Goal: Task Accomplishment & Management: Use online tool/utility

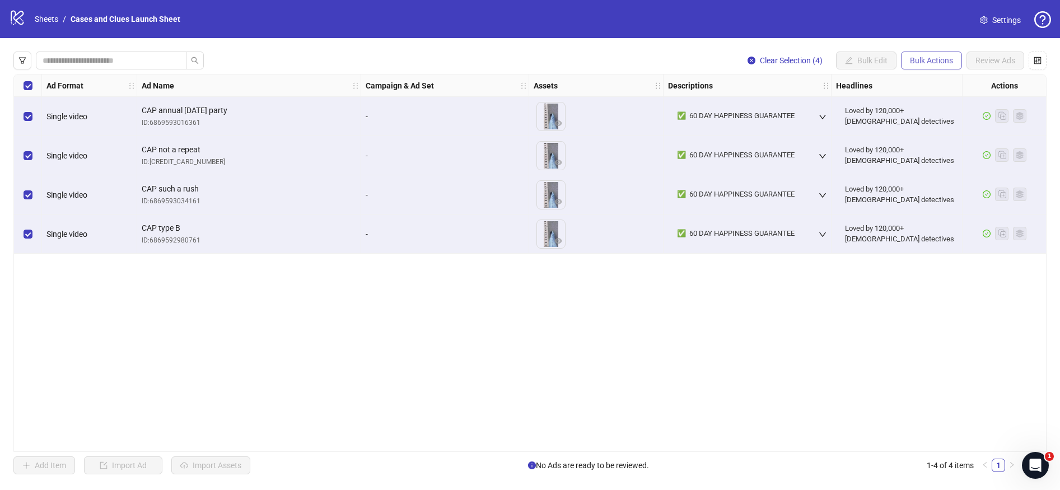
drag, startPoint x: 931, startPoint y: 56, endPoint x: 920, endPoint y: 59, distance: 11.7
click at [931, 56] on button "Bulk Actions" at bounding box center [931, 61] width 61 height 18
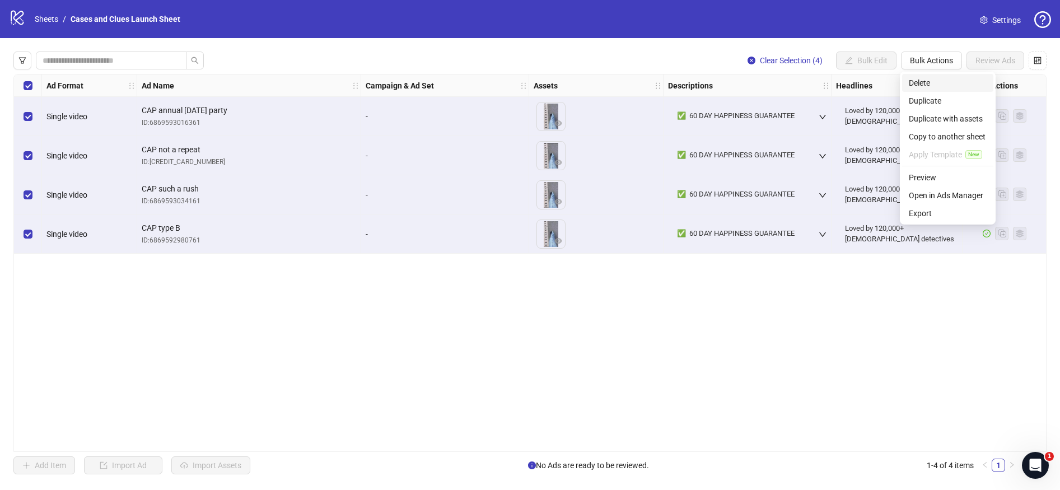
click at [920, 77] on span "Delete" at bounding box center [948, 83] width 78 height 12
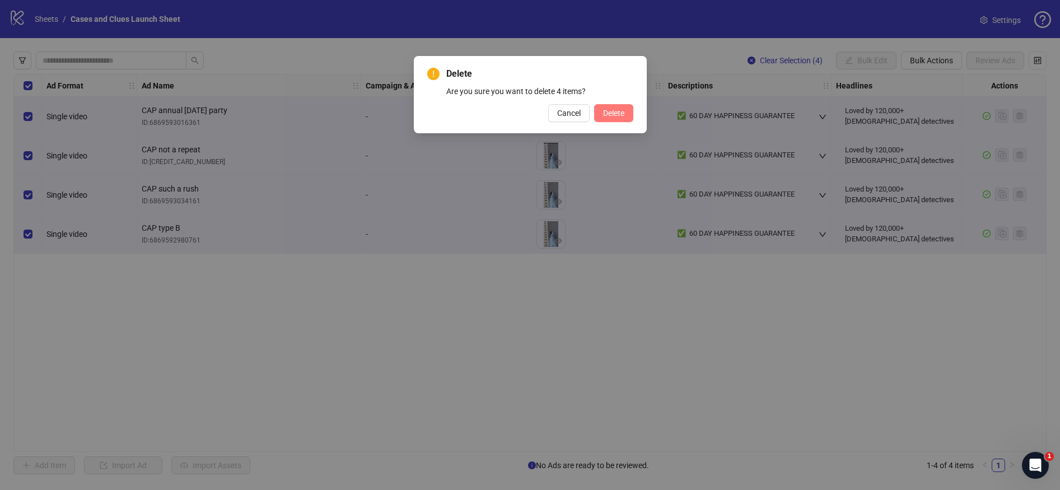
click at [605, 109] on span "Delete" at bounding box center [613, 113] width 21 height 9
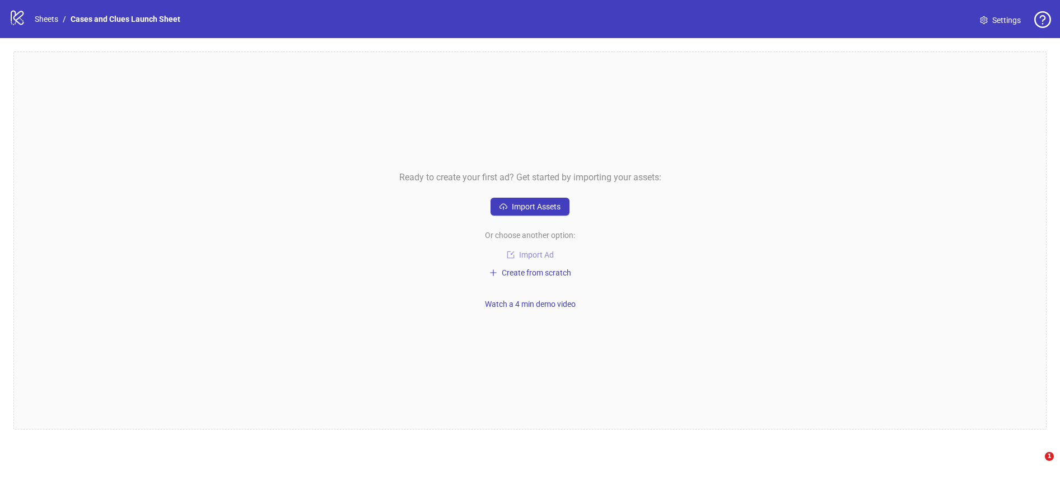
click at [529, 251] on span "Import Ad" at bounding box center [536, 254] width 35 height 9
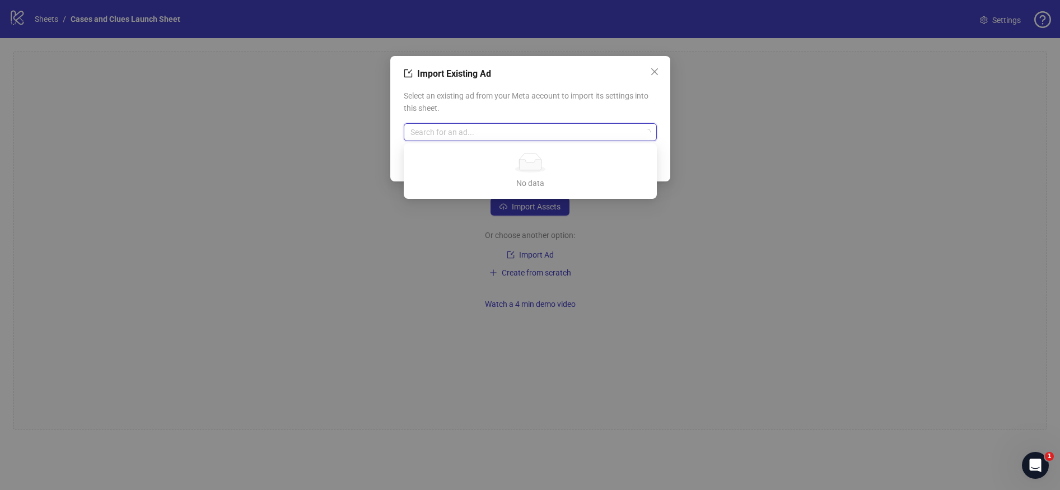
click at [460, 134] on input "search" at bounding box center [525, 132] width 230 height 17
type input "**********"
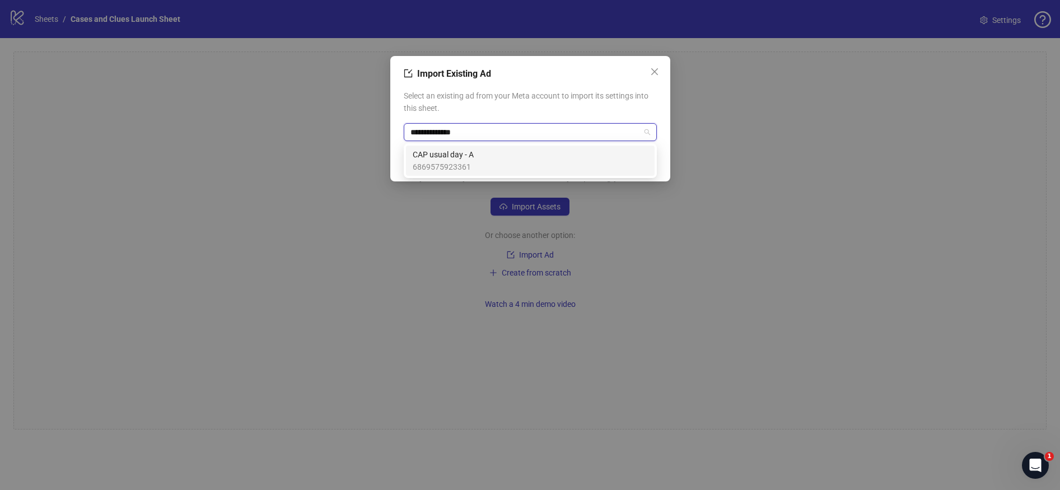
click at [470, 158] on span "CAP usual day - A" at bounding box center [443, 154] width 61 height 12
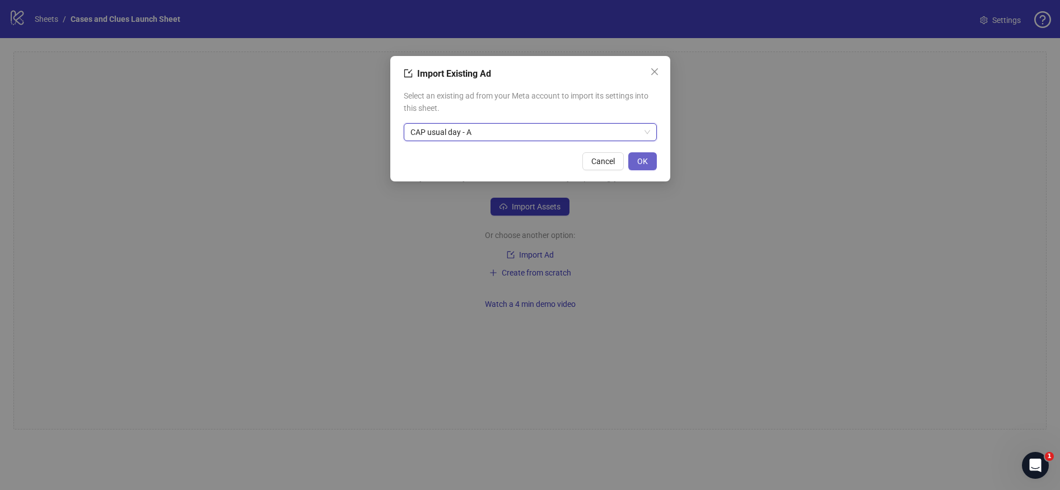
click at [645, 158] on span "OK" at bounding box center [642, 161] width 11 height 9
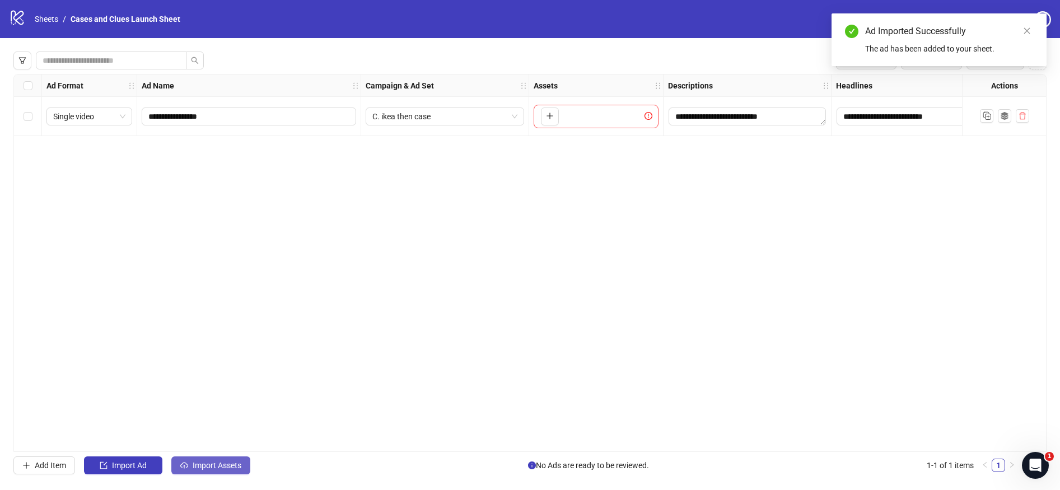
click at [228, 468] on span "Import Assets" at bounding box center [217, 465] width 49 height 9
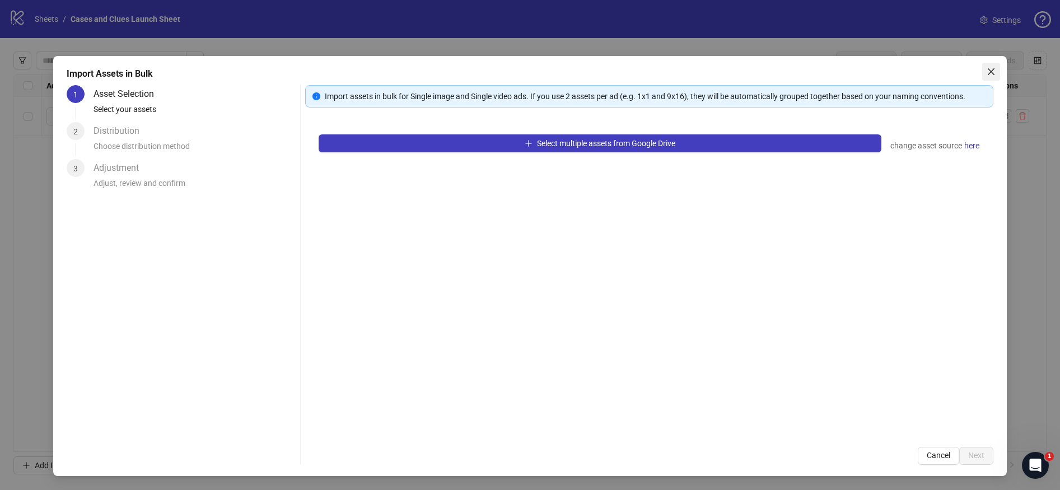
click at [990, 70] on icon "close" at bounding box center [991, 71] width 7 height 7
click at [990, 69] on div "Import Assets in Bulk 1 Asset Selection Select your assets 2 Distribution Choos…" at bounding box center [530, 245] width 1060 height 490
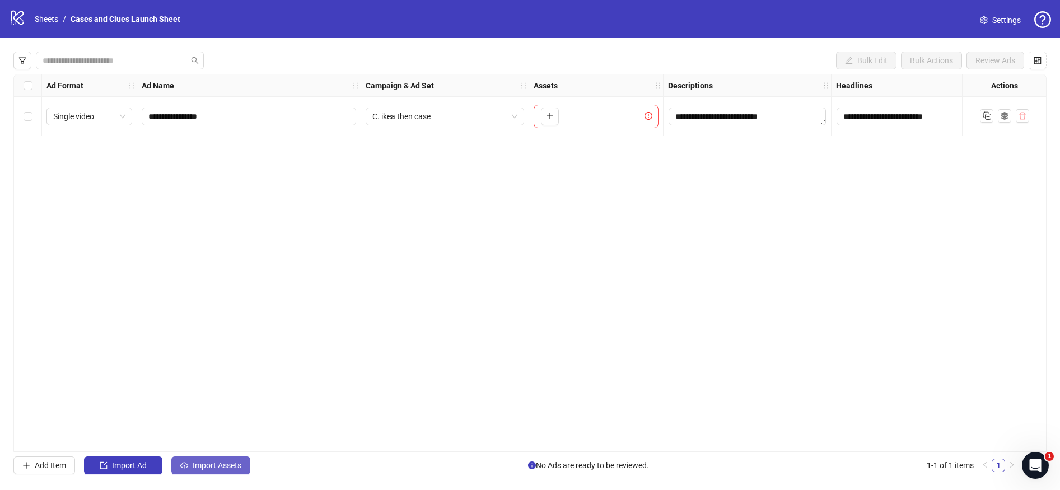
click at [218, 463] on span "Import Assets" at bounding box center [217, 465] width 49 height 9
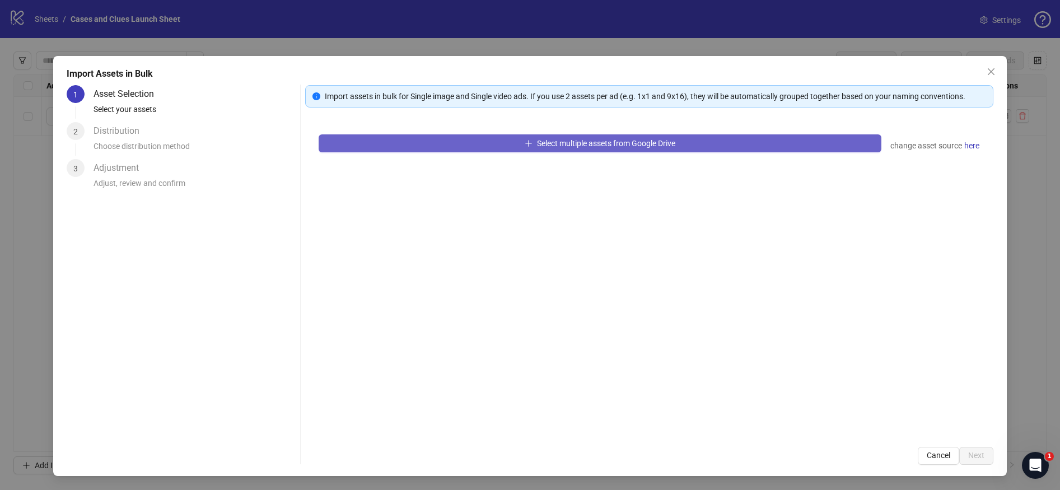
click at [519, 136] on button "Select multiple assets from Google Drive" at bounding box center [600, 143] width 563 height 18
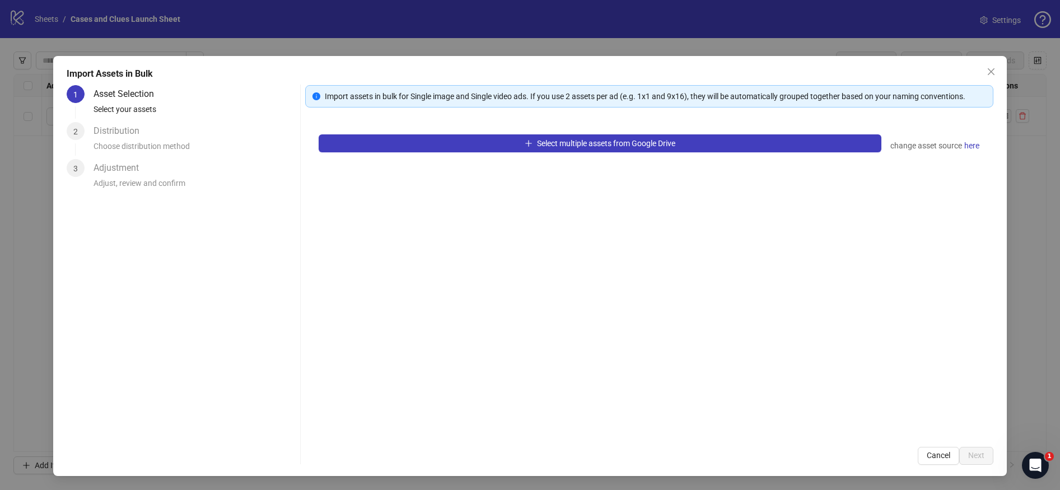
drag, startPoint x: 990, startPoint y: 70, endPoint x: 976, endPoint y: 71, distance: 14.6
click at [990, 71] on icon "close" at bounding box center [991, 71] width 9 height 9
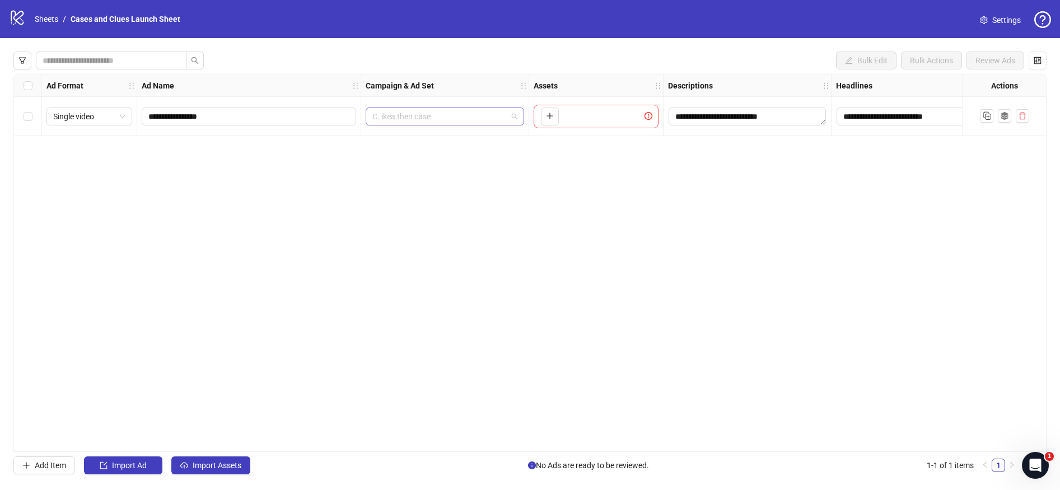
click at [501, 113] on span "C. ikea then case" at bounding box center [444, 116] width 145 height 17
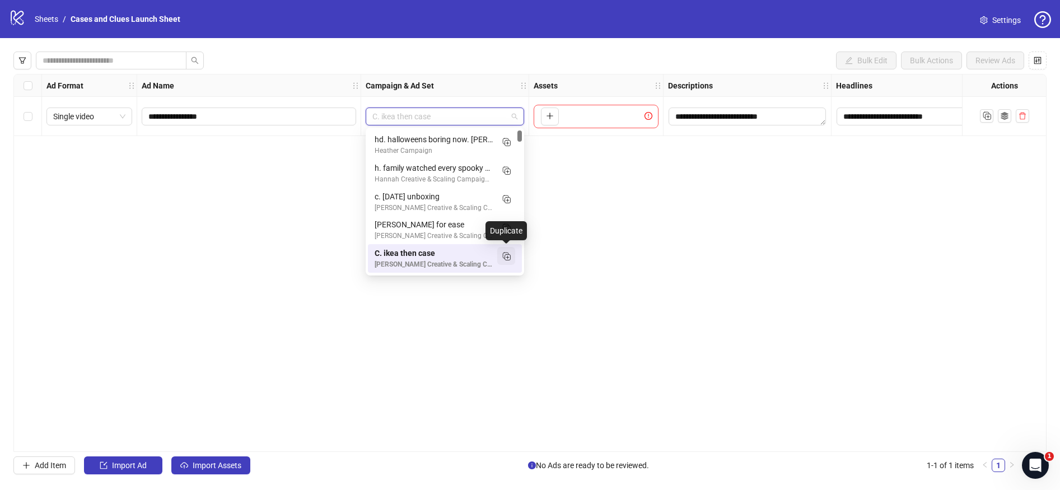
click at [506, 254] on icon "Duplicate" at bounding box center [506, 255] width 11 height 11
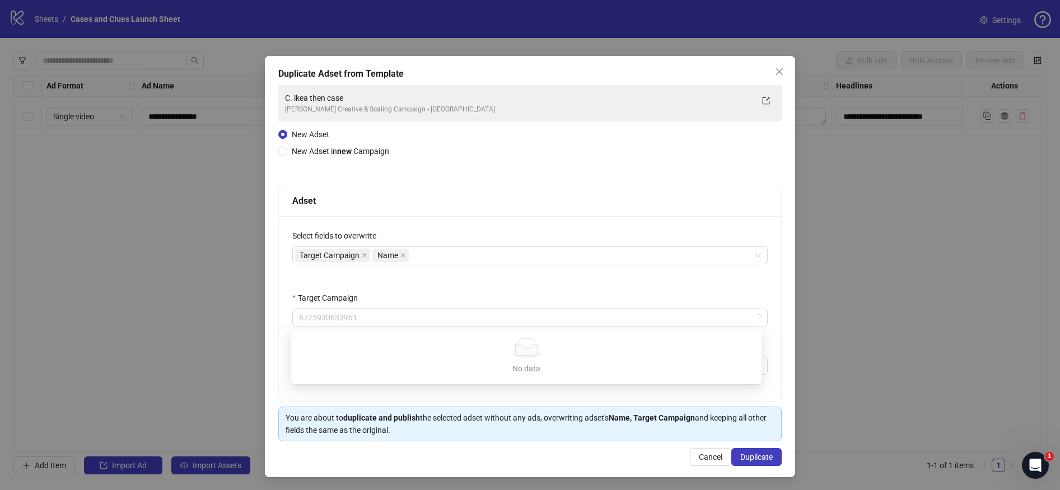
drag, startPoint x: 347, startPoint y: 324, endPoint x: 277, endPoint y: 319, distance: 70.2
click at [279, 319] on div "**********" at bounding box center [530, 308] width 502 height 185
click at [441, 295] on div "Target Campaign" at bounding box center [529, 300] width 475 height 17
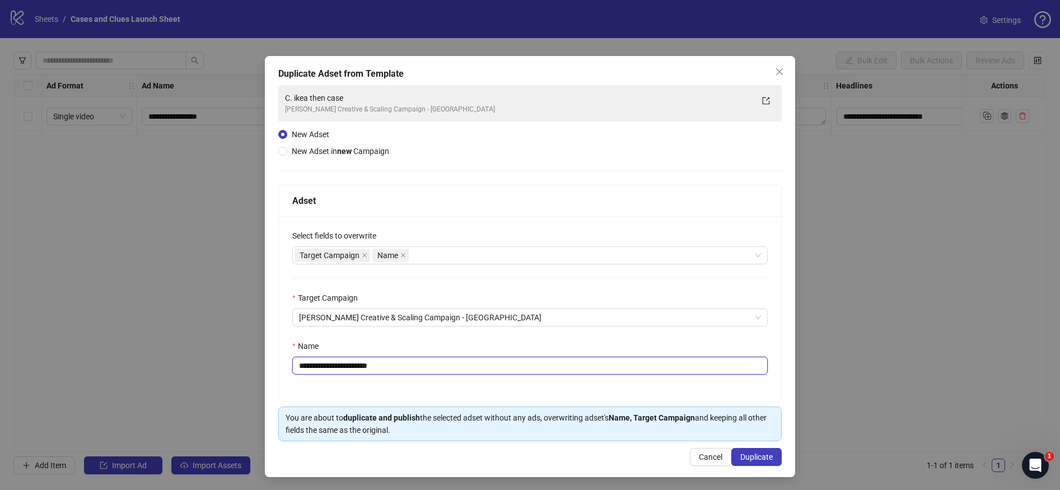
drag, startPoint x: 387, startPoint y: 370, endPoint x: 306, endPoint y: 364, distance: 80.9
click at [306, 364] on input "**********" at bounding box center [529, 366] width 475 height 18
type input "**********"
click at [740, 452] on span "Duplicate" at bounding box center [756, 456] width 32 height 9
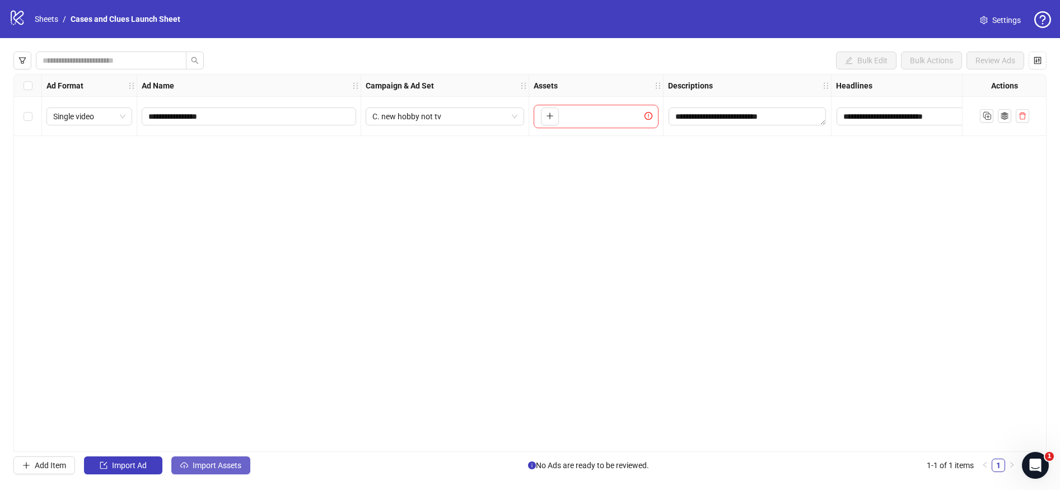
click at [218, 465] on span "Import Assets" at bounding box center [217, 465] width 49 height 9
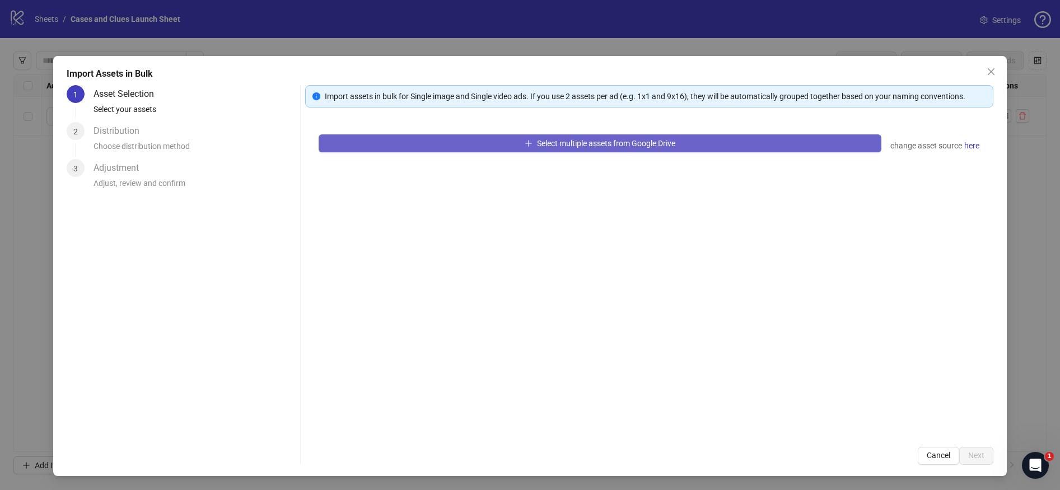
click at [426, 138] on button "Select multiple assets from Google Drive" at bounding box center [600, 143] width 563 height 18
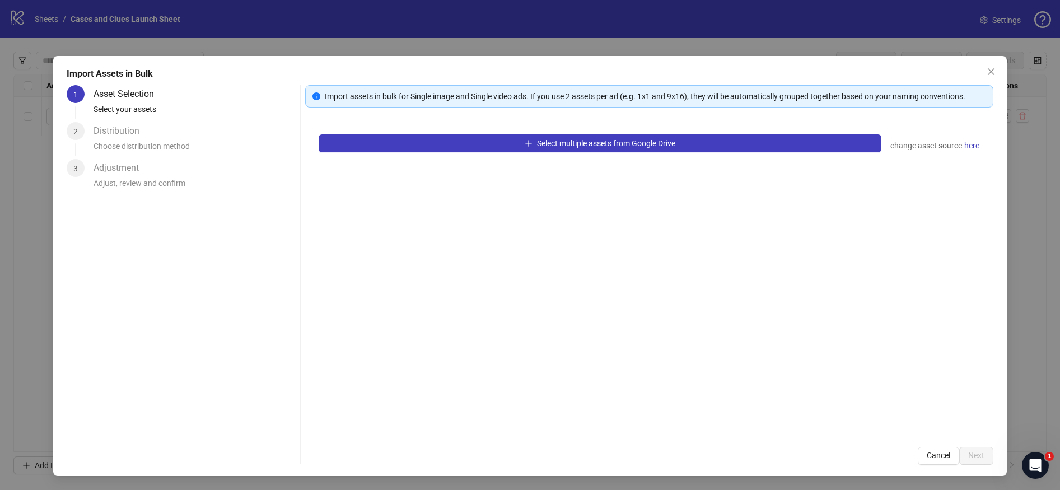
click at [992, 76] on button "Close" at bounding box center [991, 72] width 18 height 18
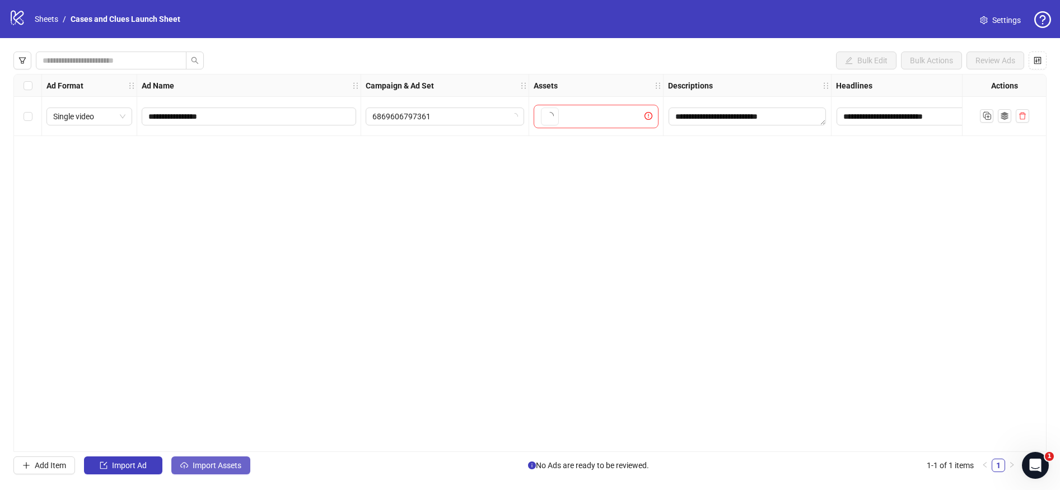
click at [204, 464] on span "Import Assets" at bounding box center [217, 465] width 49 height 9
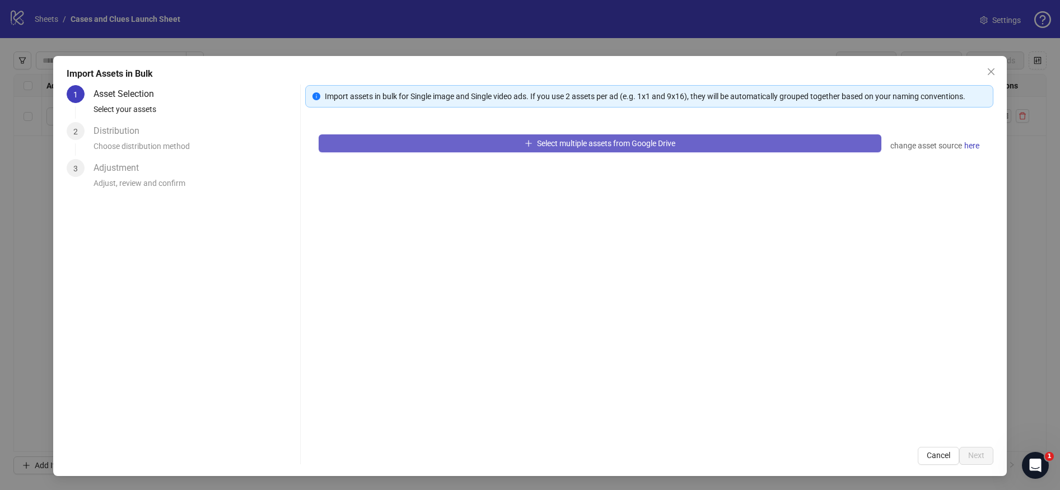
click at [587, 142] on span "Select multiple assets from Google Drive" at bounding box center [606, 143] width 138 height 9
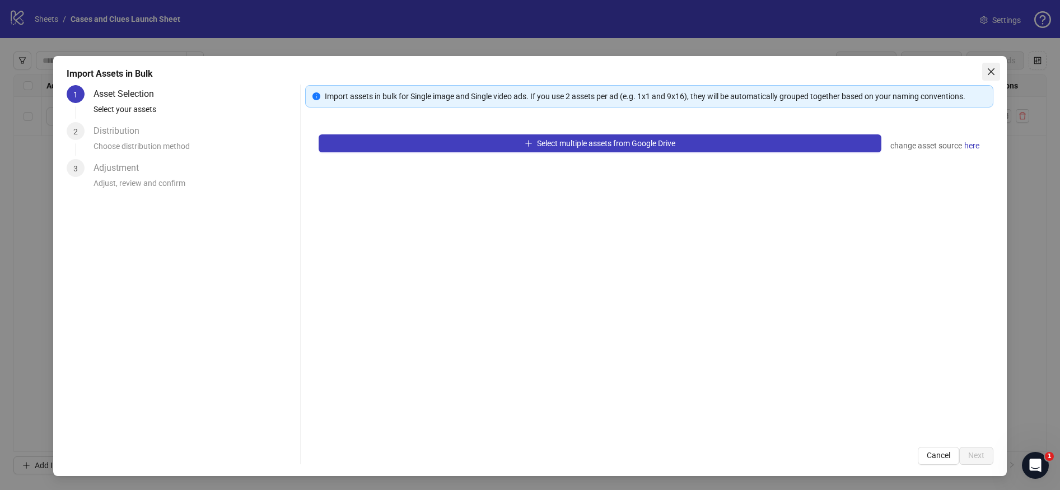
click at [993, 68] on icon "close" at bounding box center [991, 71] width 9 height 9
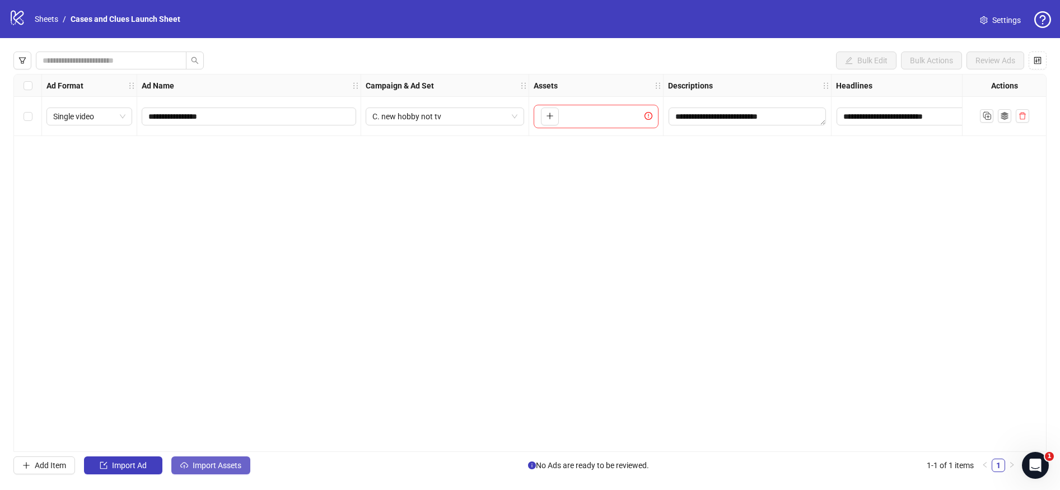
click at [206, 464] on span "Import Assets" at bounding box center [217, 465] width 49 height 9
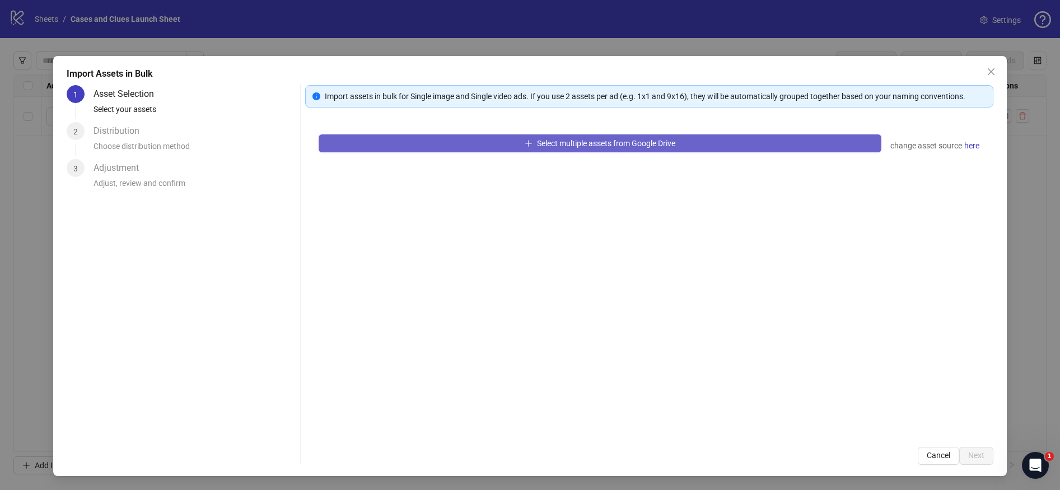
click at [420, 143] on button "Select multiple assets from Google Drive" at bounding box center [600, 143] width 563 height 18
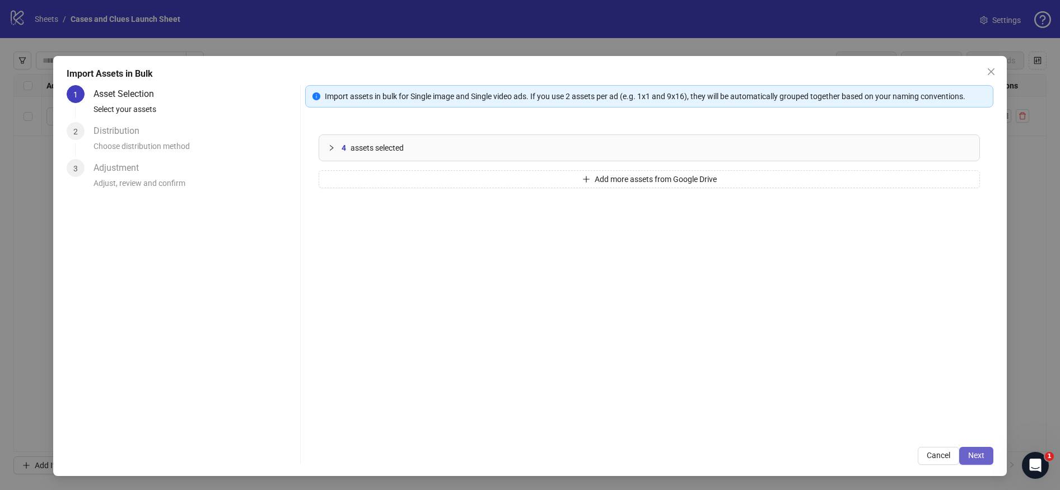
click at [978, 454] on span "Next" at bounding box center [976, 455] width 16 height 9
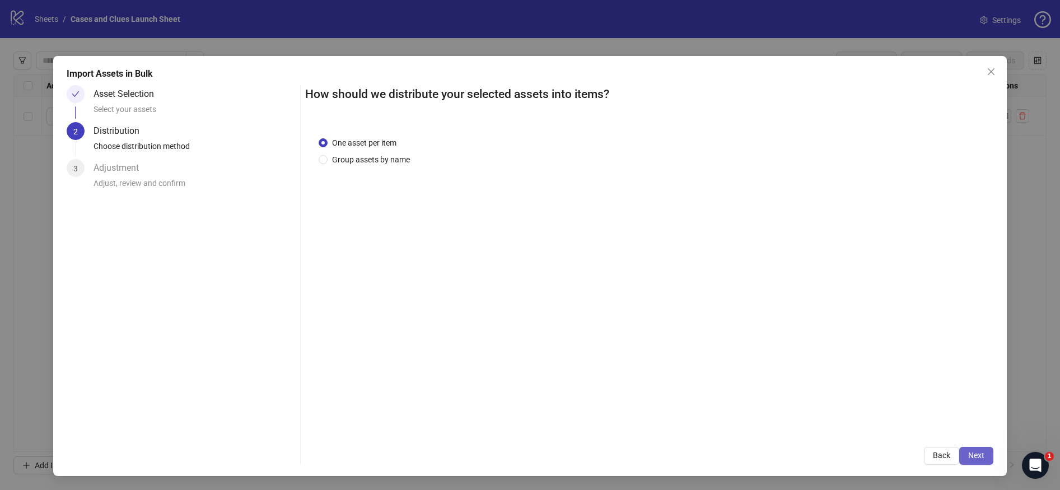
click at [976, 449] on button "Next" at bounding box center [976, 456] width 34 height 18
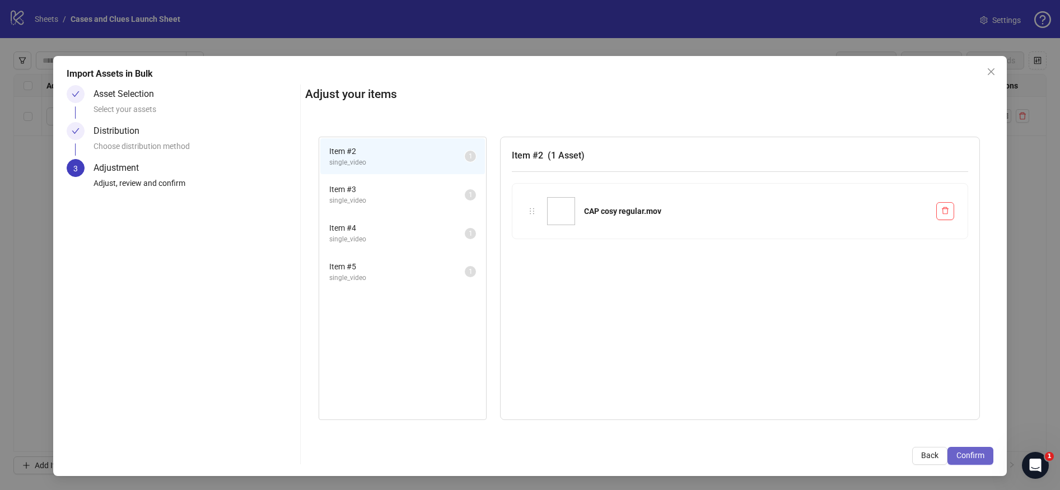
click at [974, 451] on span "Confirm" at bounding box center [970, 455] width 28 height 9
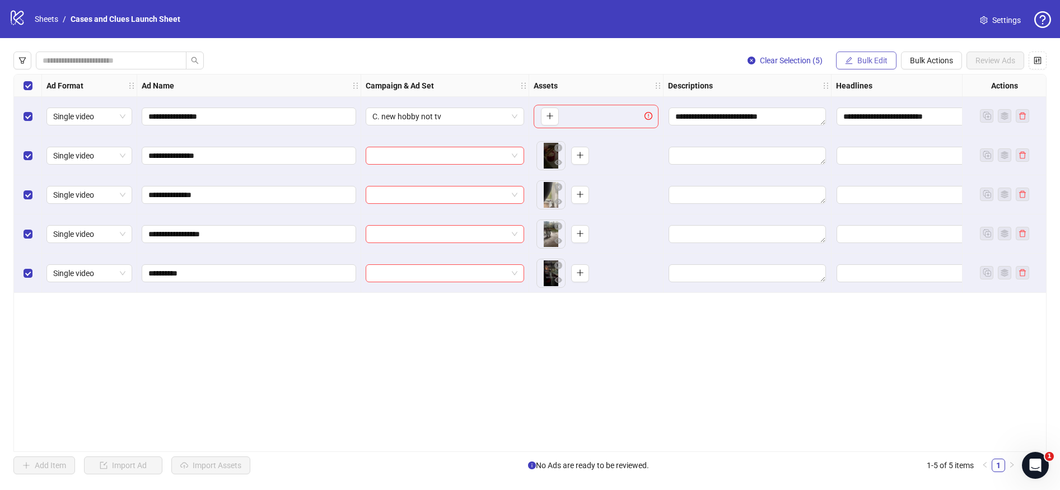
click at [863, 59] on span "Bulk Edit" at bounding box center [872, 60] width 30 height 9
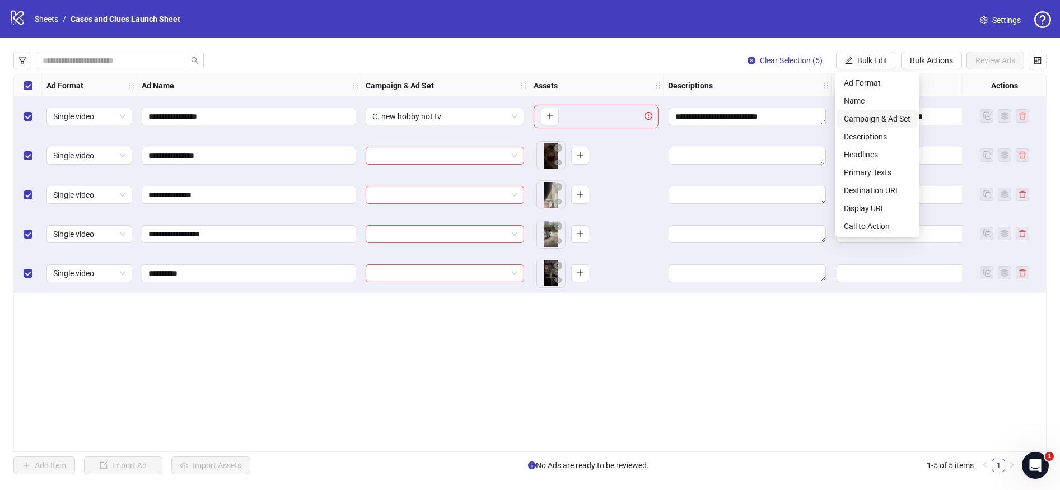
click at [866, 110] on li "Campaign & Ad Set" at bounding box center [877, 119] width 80 height 18
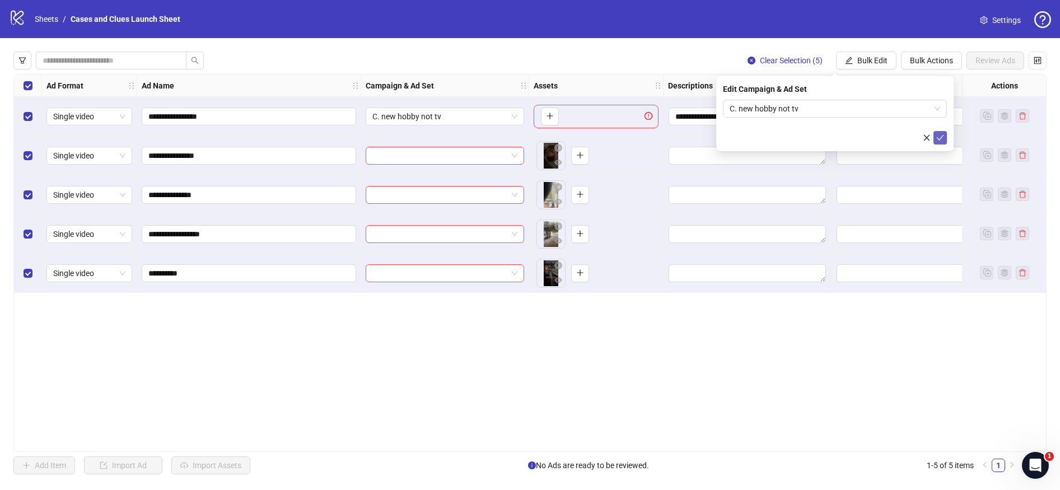
click at [942, 135] on icon "check" at bounding box center [940, 138] width 7 height 6
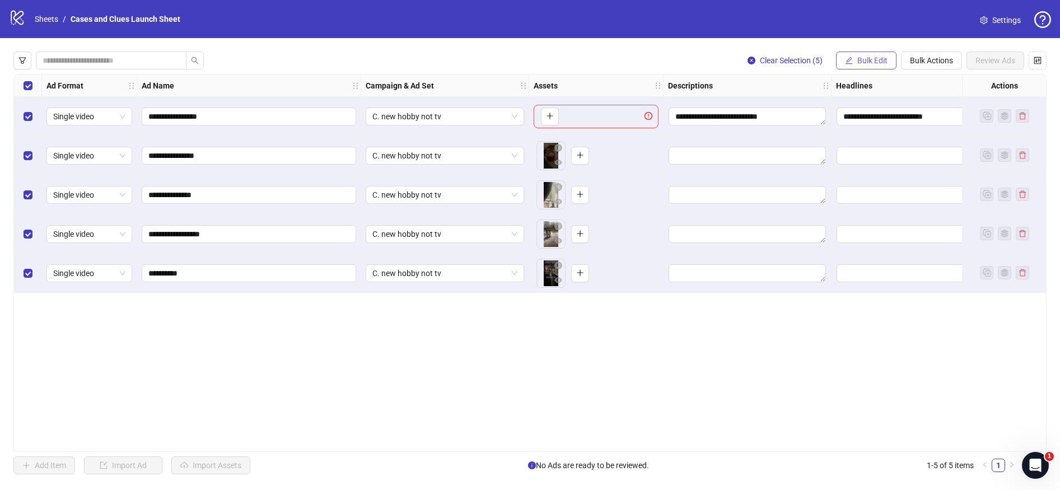
click at [877, 59] on span "Bulk Edit" at bounding box center [872, 60] width 30 height 9
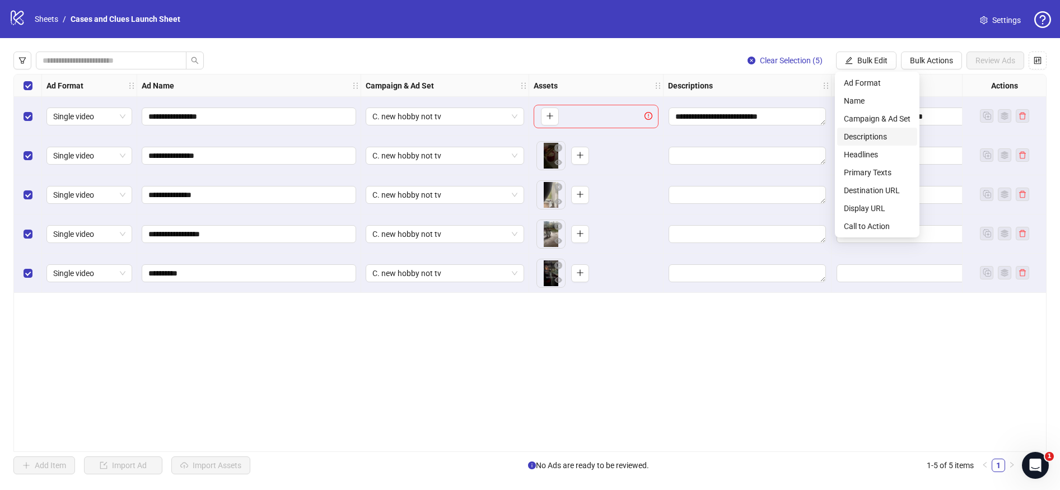
click at [862, 134] on span "Descriptions" at bounding box center [877, 136] width 67 height 12
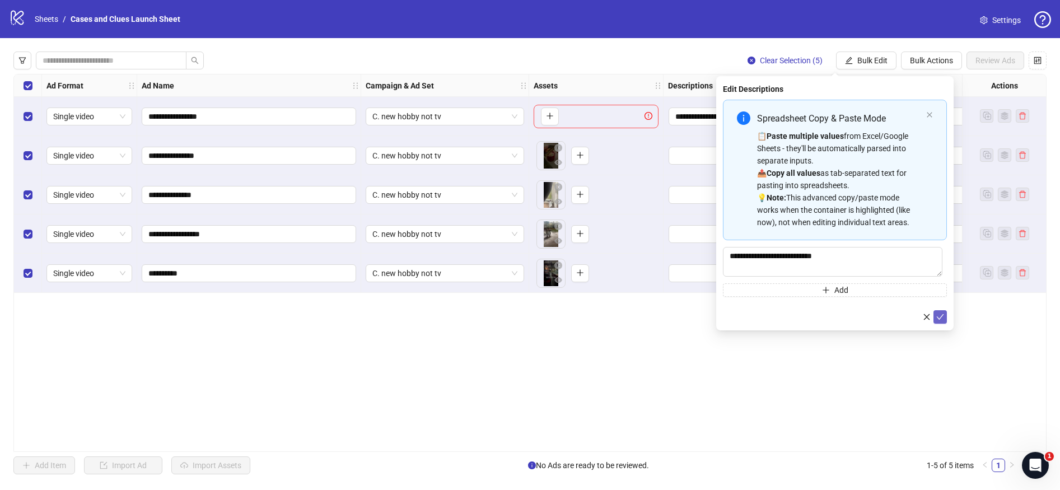
click at [943, 319] on icon "check" at bounding box center [940, 317] width 8 height 8
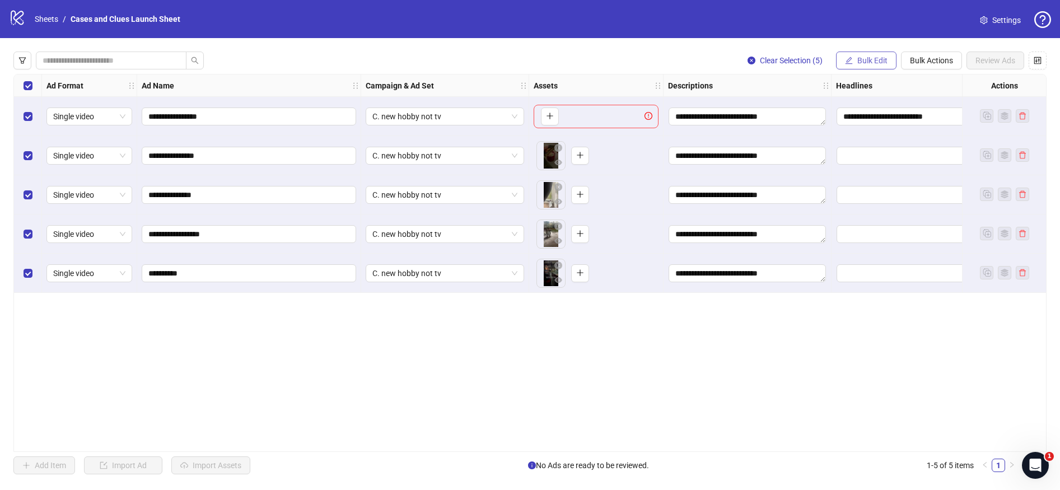
click at [857, 65] on button "Bulk Edit" at bounding box center [866, 61] width 60 height 18
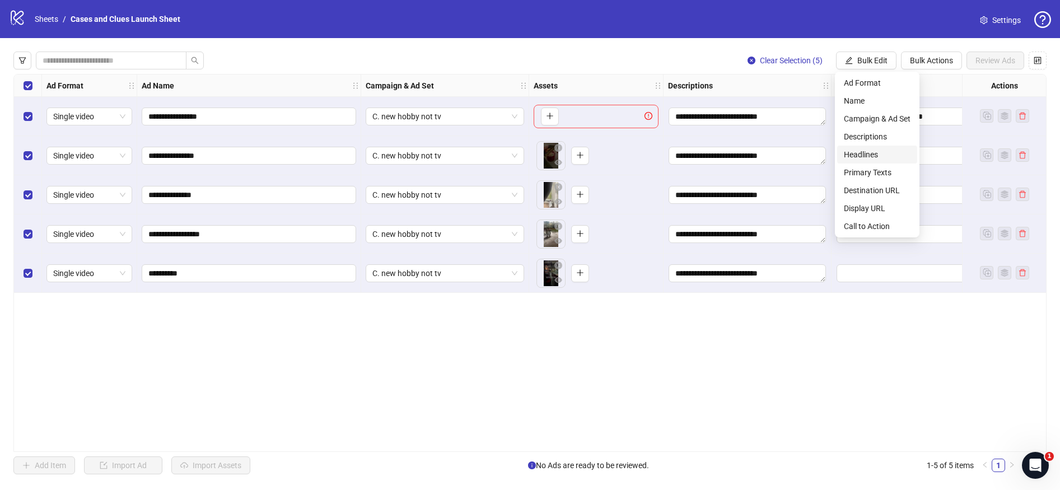
click at [865, 149] on span "Headlines" at bounding box center [877, 154] width 67 height 12
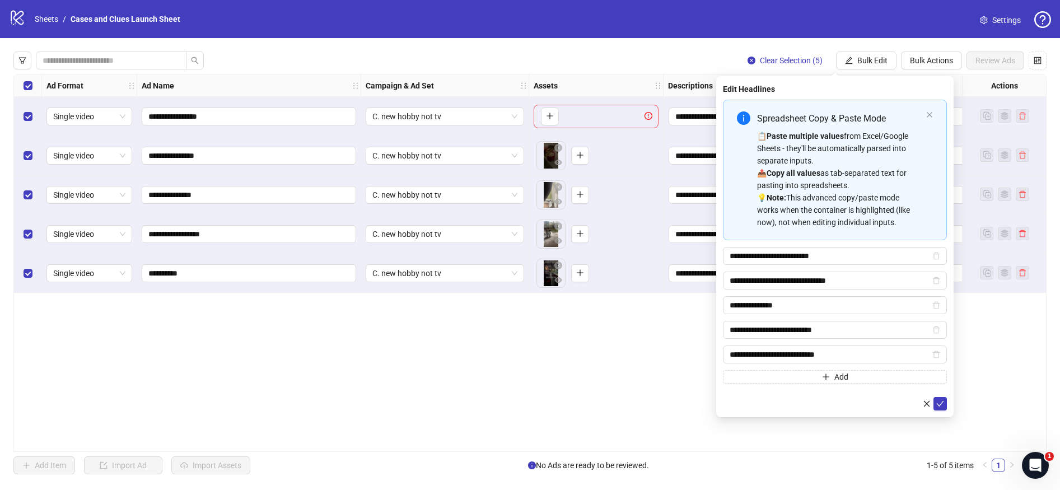
drag, startPoint x: 938, startPoint y: 403, endPoint x: 947, endPoint y: 388, distance: 17.4
click at [938, 403] on icon "check" at bounding box center [940, 404] width 8 height 8
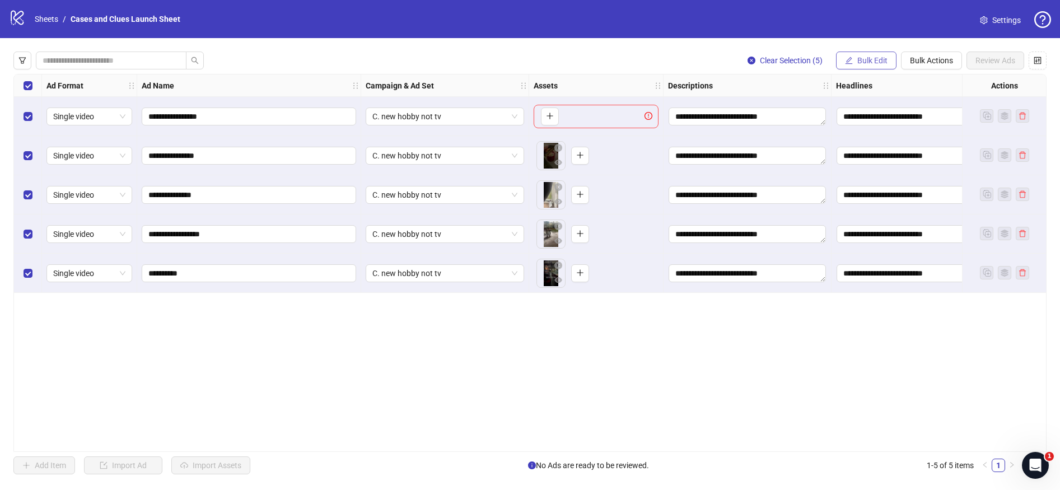
drag, startPoint x: 865, startPoint y: 55, endPoint x: 858, endPoint y: 67, distance: 13.1
click at [866, 56] on span "Bulk Edit" at bounding box center [872, 60] width 30 height 9
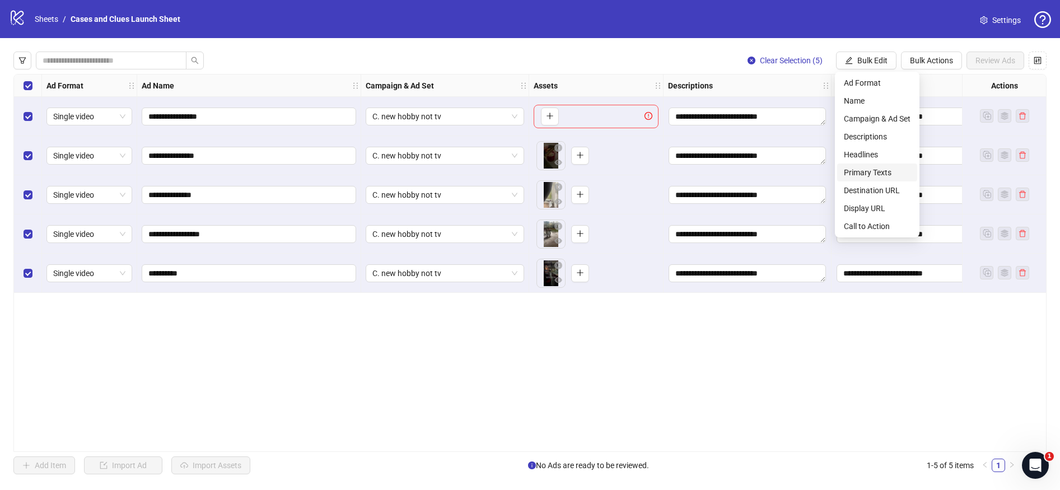
click at [862, 169] on span "Primary Texts" at bounding box center [877, 172] width 67 height 12
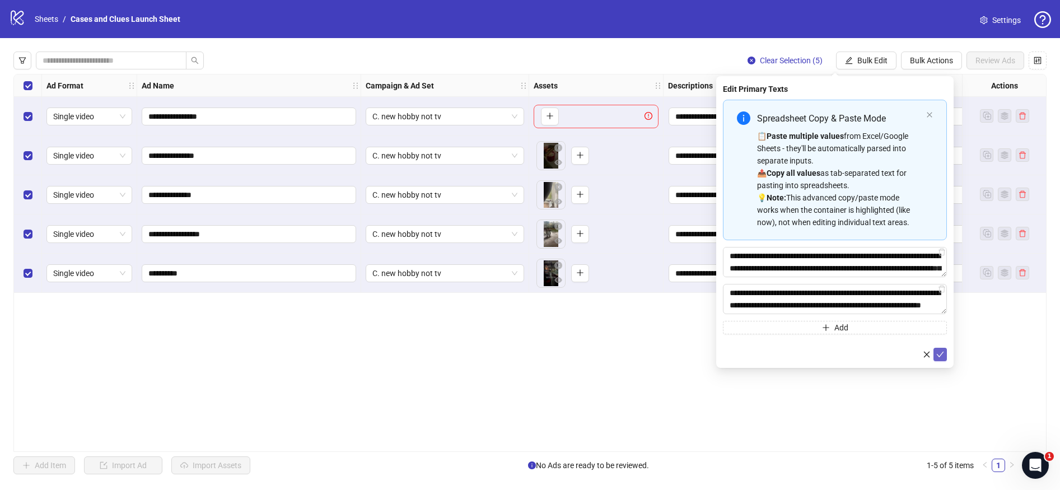
drag, startPoint x: 942, startPoint y: 354, endPoint x: 942, endPoint y: 348, distance: 6.2
click at [942, 354] on icon "check" at bounding box center [940, 354] width 8 height 8
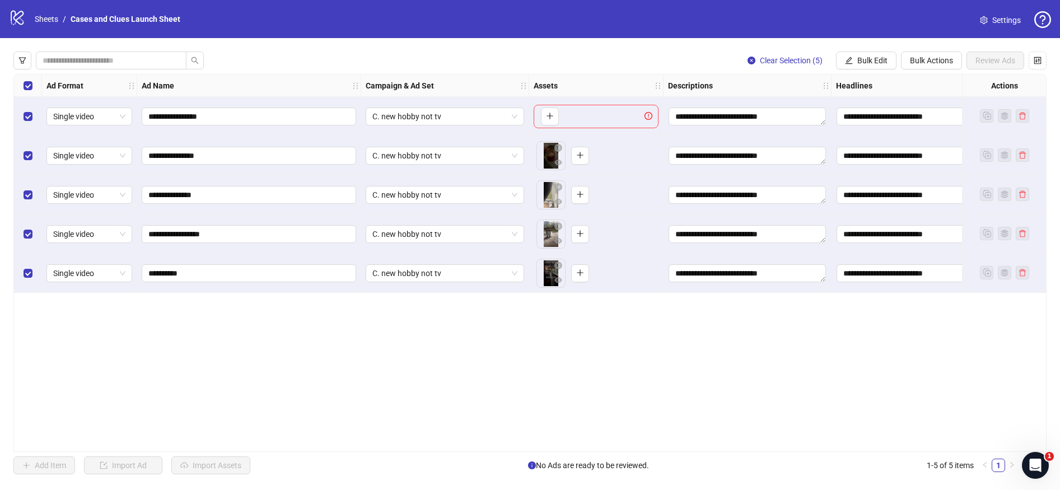
drag, startPoint x: 867, startPoint y: 63, endPoint x: 864, endPoint y: 71, distance: 7.8
click at [867, 64] on span "Bulk Edit" at bounding box center [872, 60] width 30 height 9
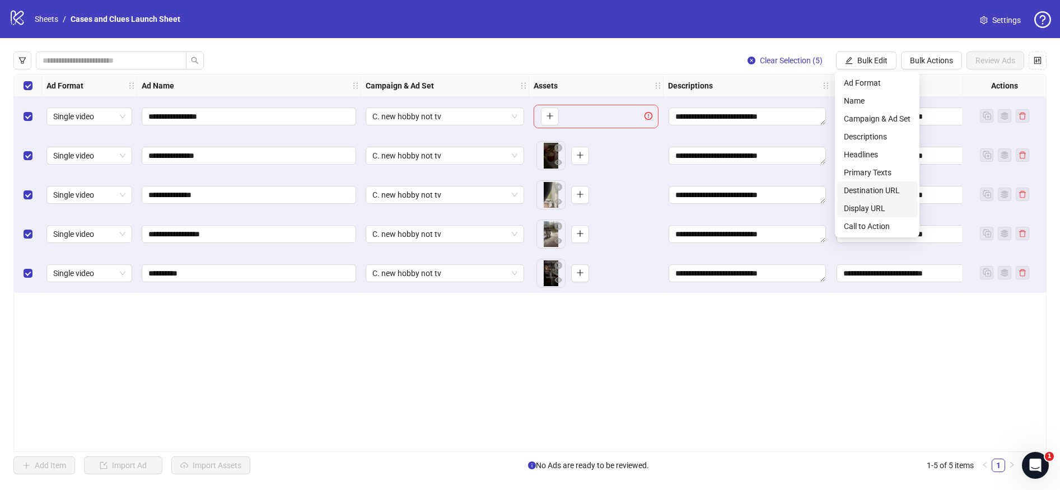
click at [867, 197] on li "Destination URL" at bounding box center [877, 190] width 80 height 18
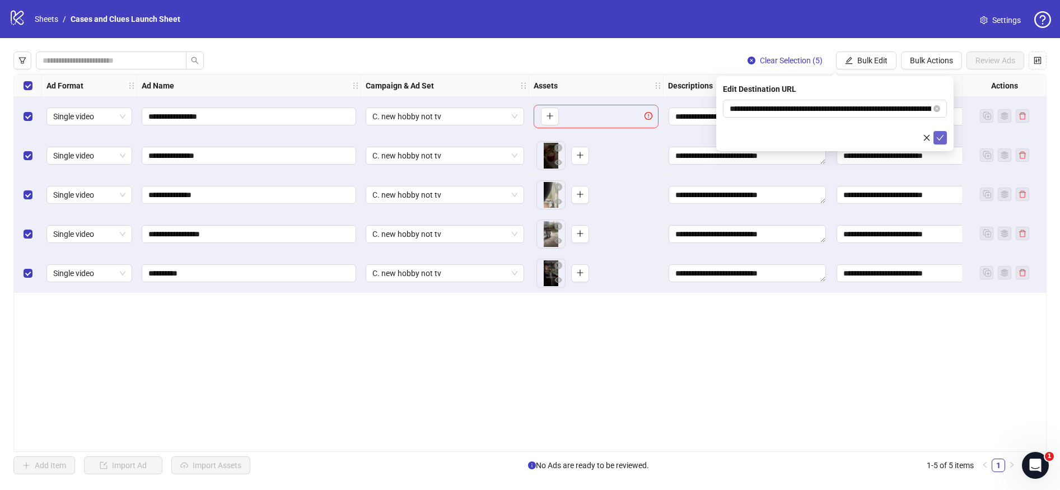
click at [941, 141] on span "submit" at bounding box center [940, 137] width 8 height 9
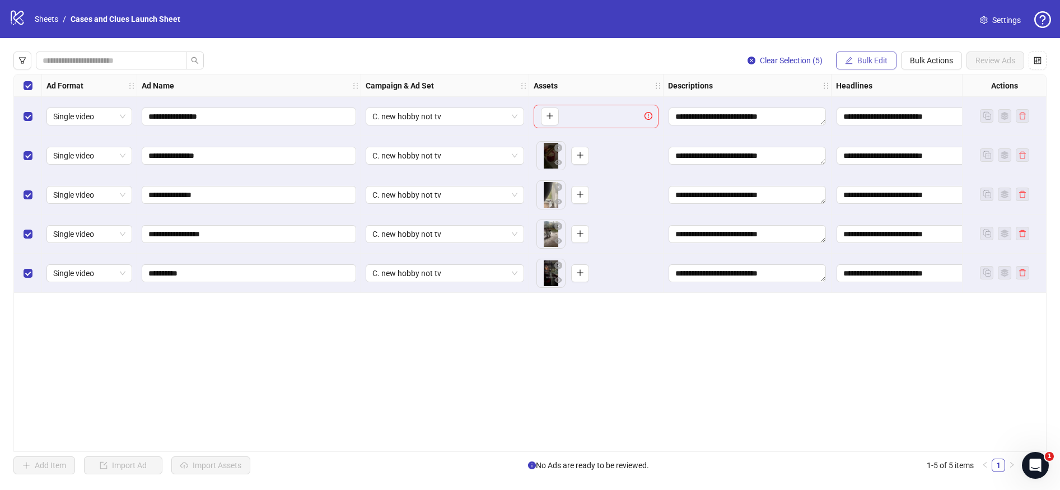
click at [873, 60] on span "Bulk Edit" at bounding box center [872, 60] width 30 height 9
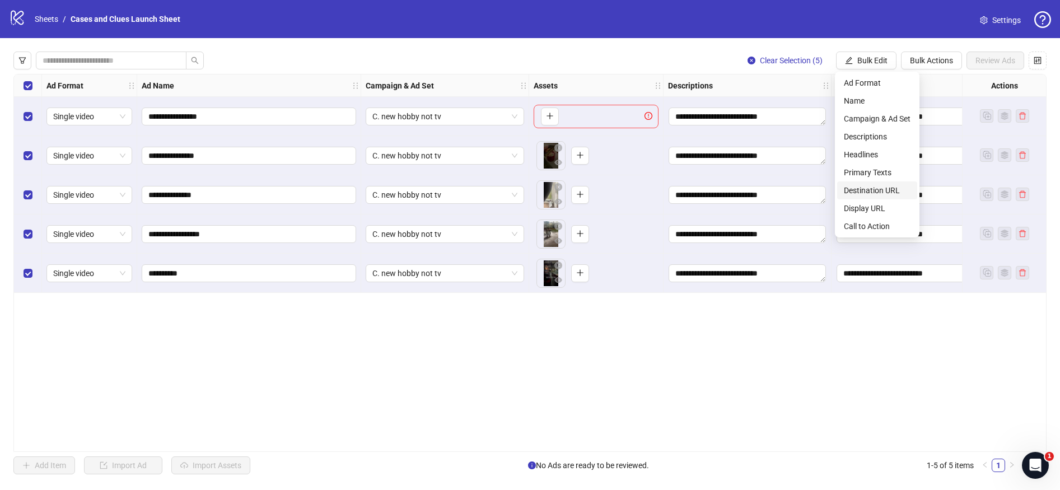
click at [873, 190] on span "Destination URL" at bounding box center [877, 190] width 67 height 12
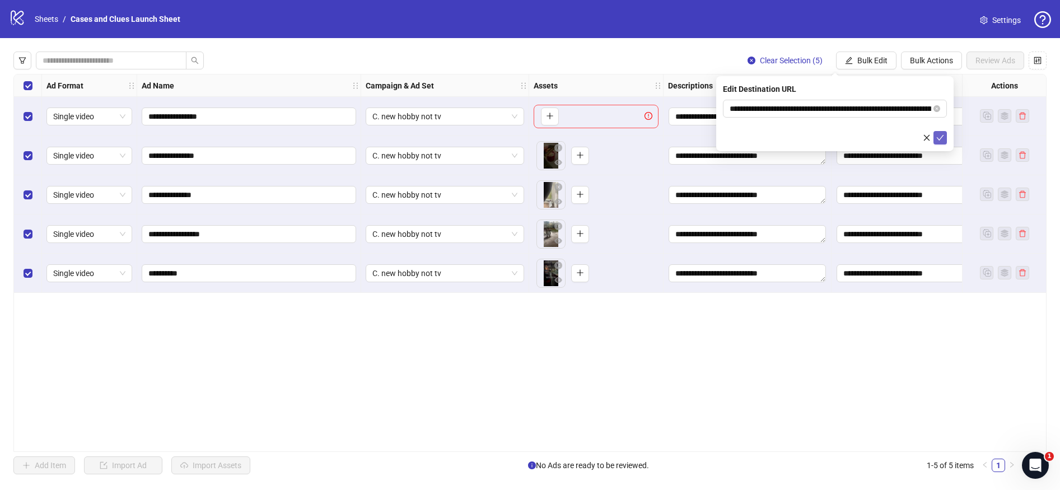
click at [940, 138] on icon "check" at bounding box center [940, 138] width 8 height 8
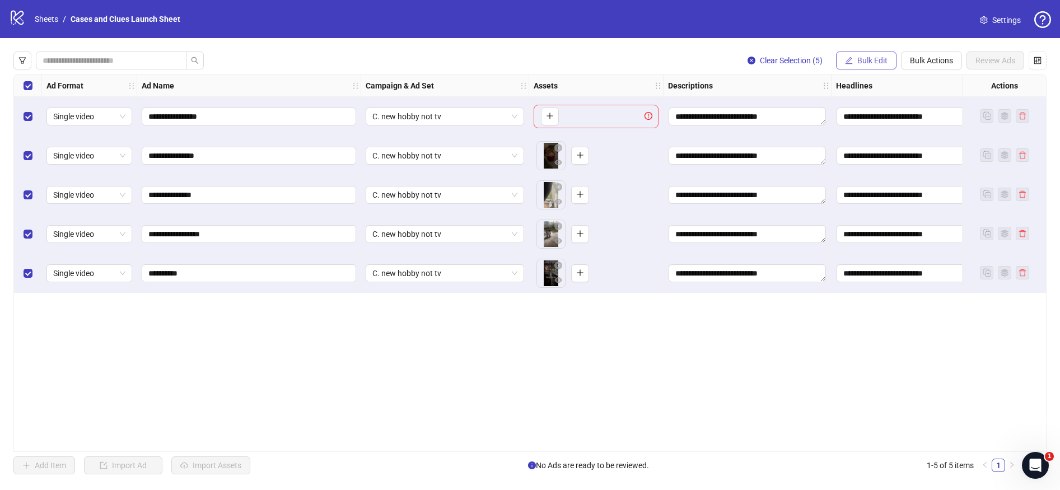
click at [867, 52] on button "Bulk Edit" at bounding box center [866, 61] width 60 height 18
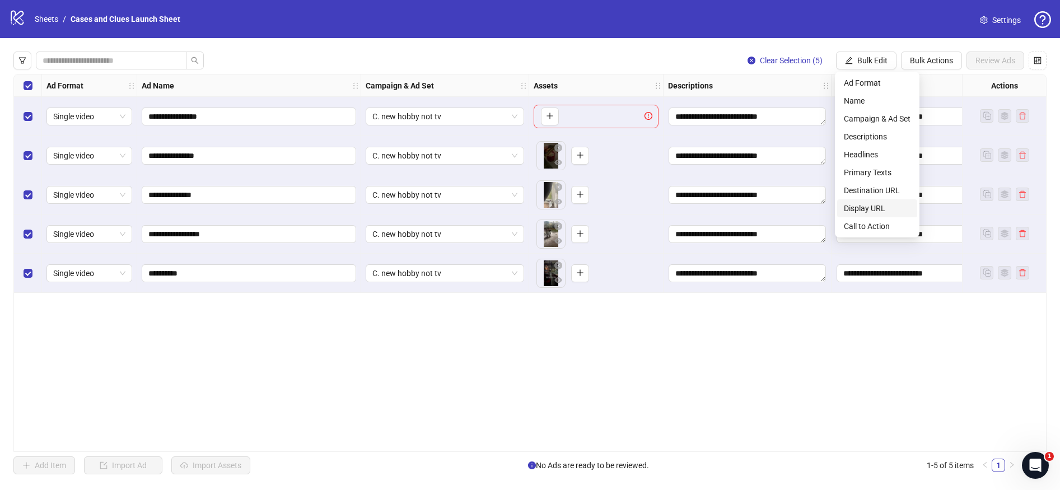
click at [871, 204] on span "Display URL" at bounding box center [877, 208] width 67 height 12
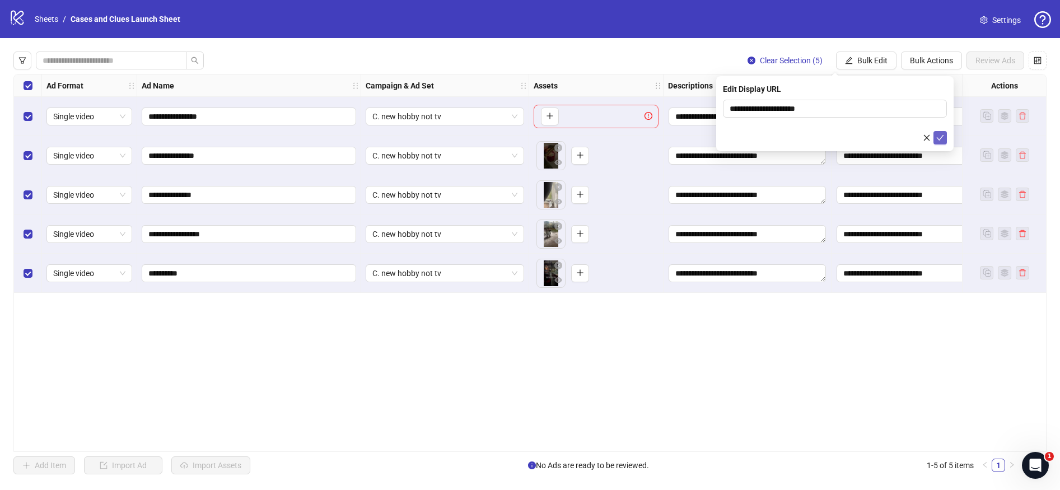
click at [941, 137] on icon "check" at bounding box center [940, 138] width 7 height 6
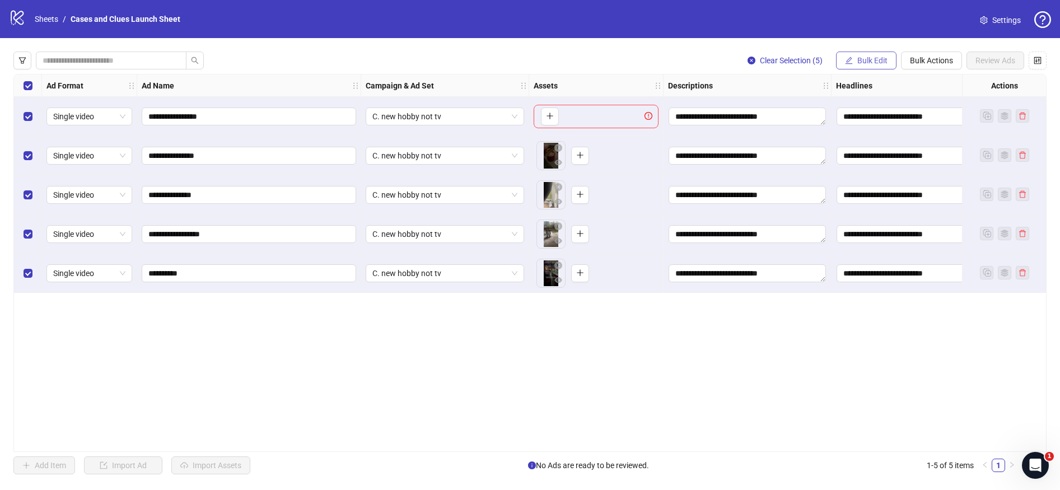
click at [878, 58] on span "Bulk Edit" at bounding box center [872, 60] width 30 height 9
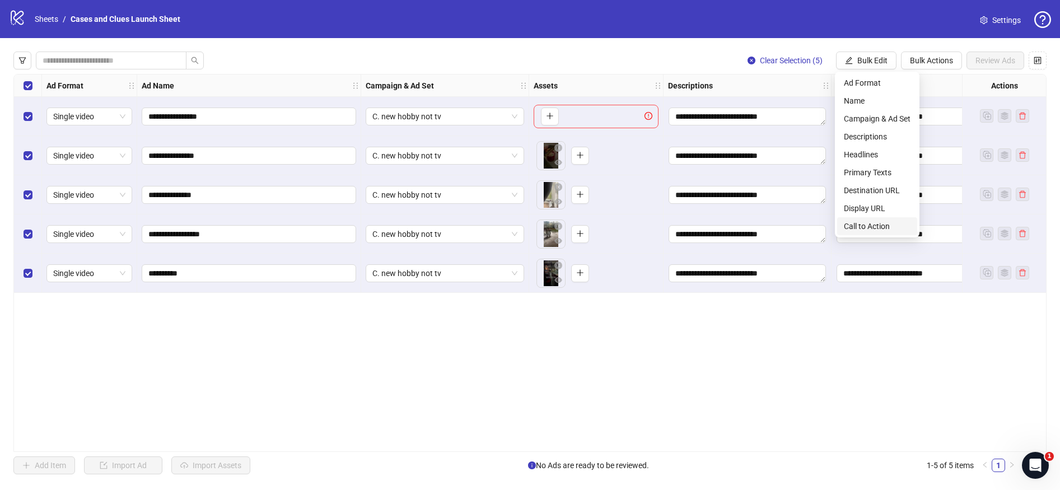
click at [877, 218] on li "Call to Action" at bounding box center [877, 226] width 80 height 18
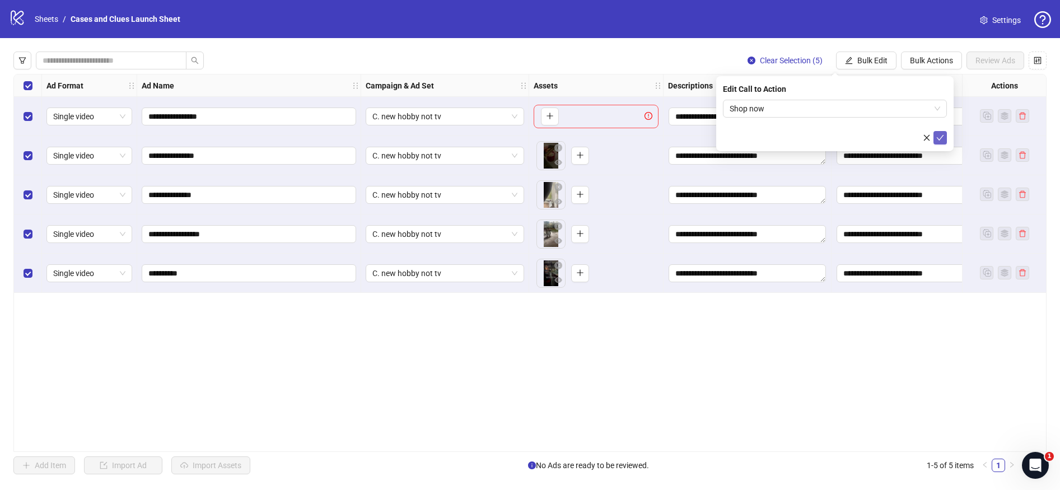
click at [944, 138] on button "submit" at bounding box center [939, 137] width 13 height 13
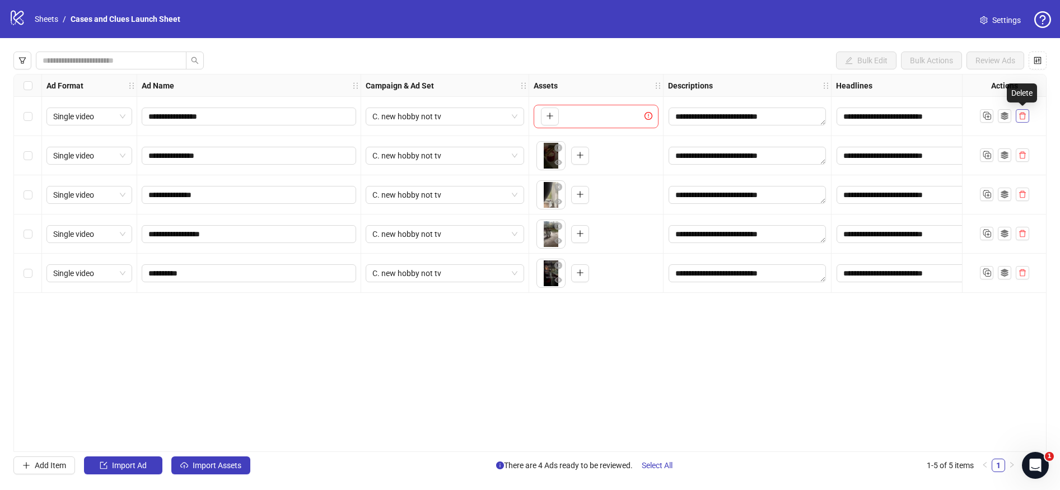
click at [1020, 116] on icon "delete" at bounding box center [1022, 116] width 8 height 8
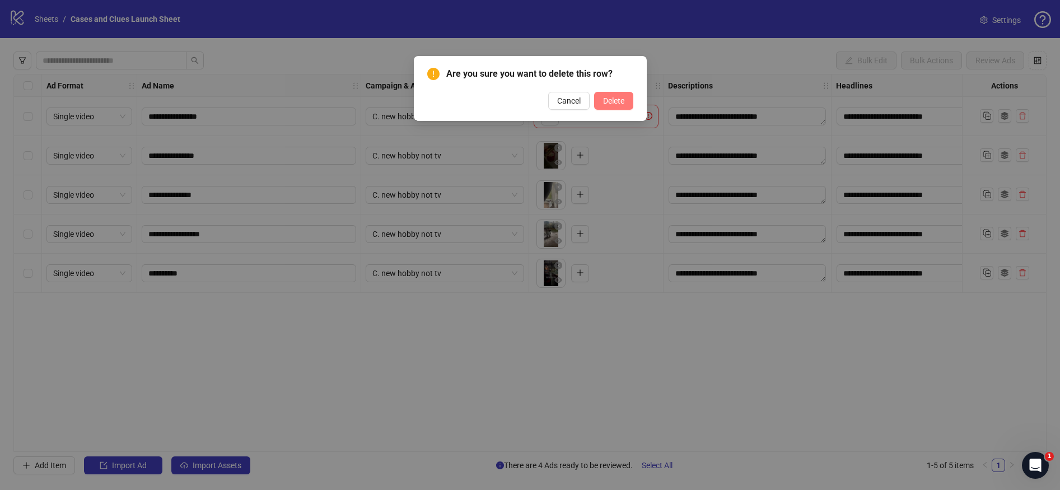
click at [616, 97] on span "Delete" at bounding box center [613, 100] width 21 height 9
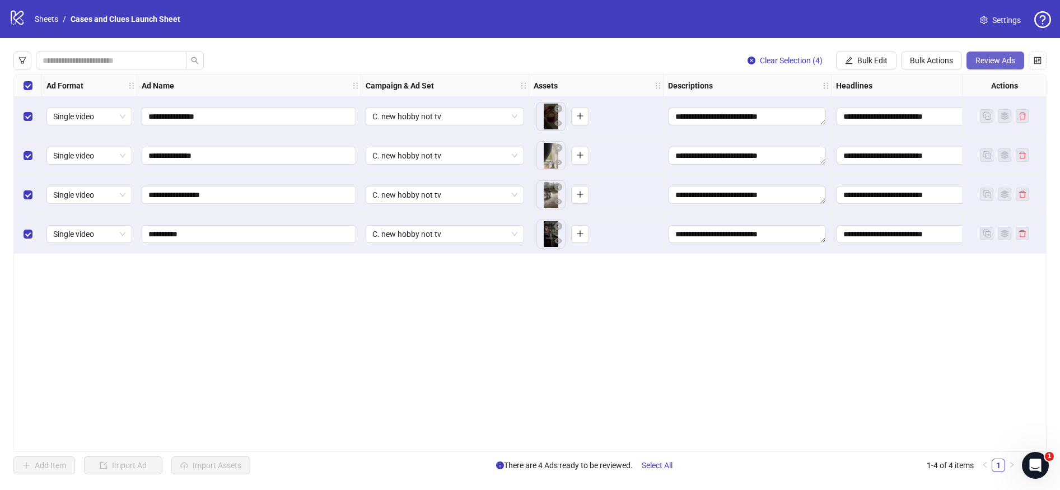
click at [989, 60] on span "Review Ads" at bounding box center [995, 60] width 40 height 9
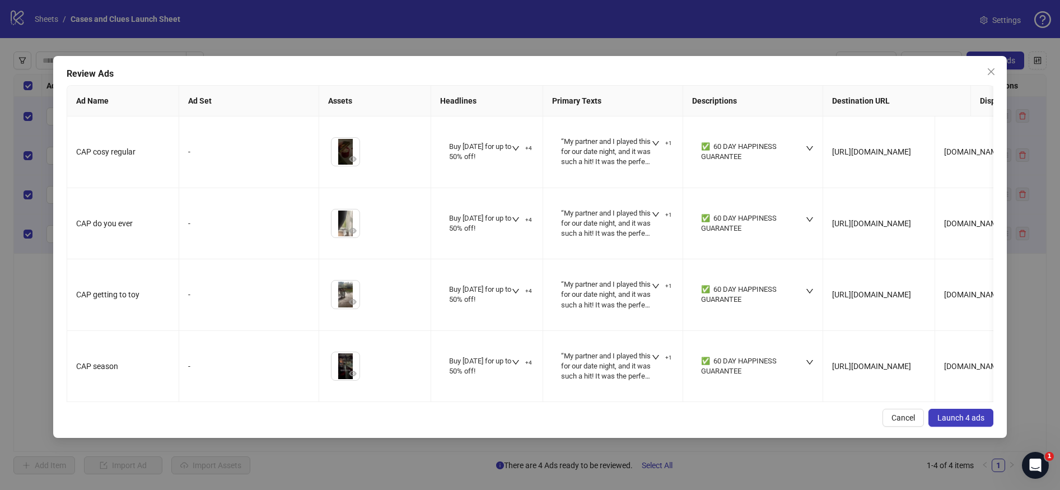
click at [947, 422] on span "Launch 4 ads" at bounding box center [960, 417] width 47 height 9
